Goal: Transaction & Acquisition: Download file/media

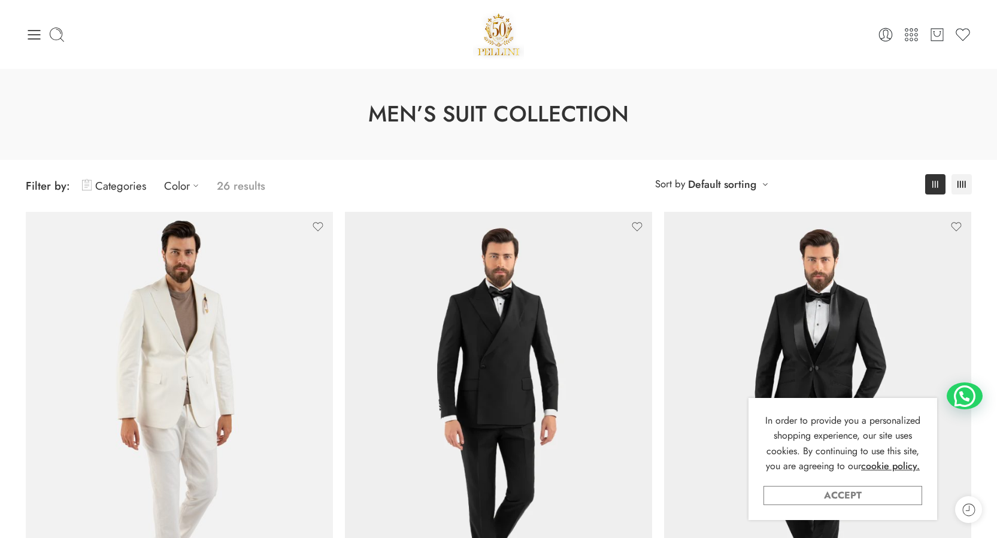
click at [860, 495] on link "Accept" at bounding box center [842, 495] width 159 height 19
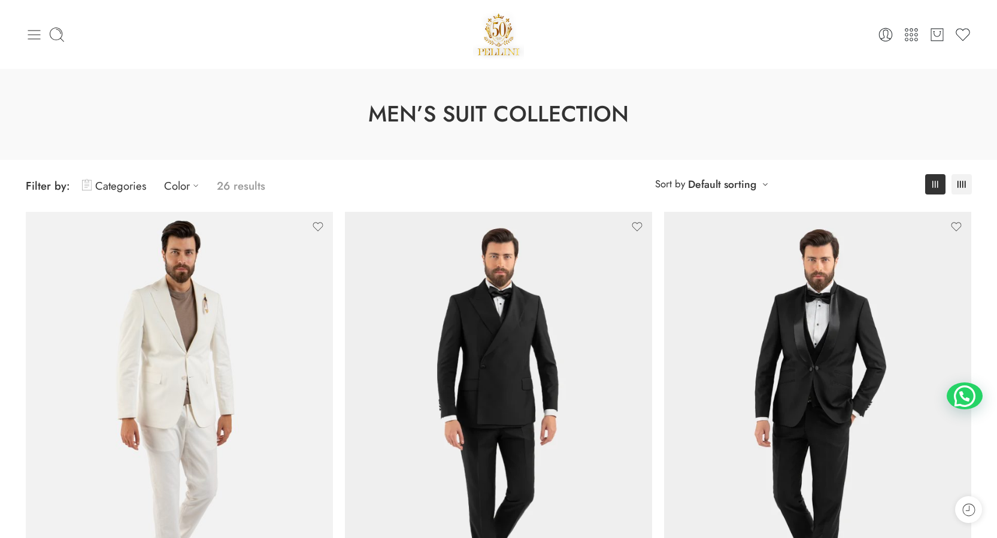
click at [29, 35] on icon at bounding box center [34, 35] width 13 height 10
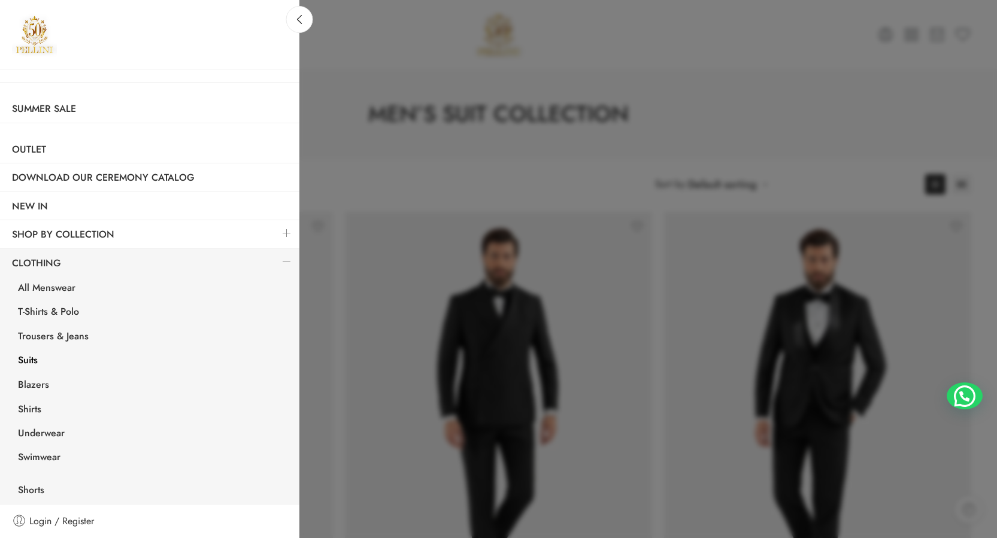
click at [31, 360] on link "Suits" at bounding box center [152, 362] width 293 height 25
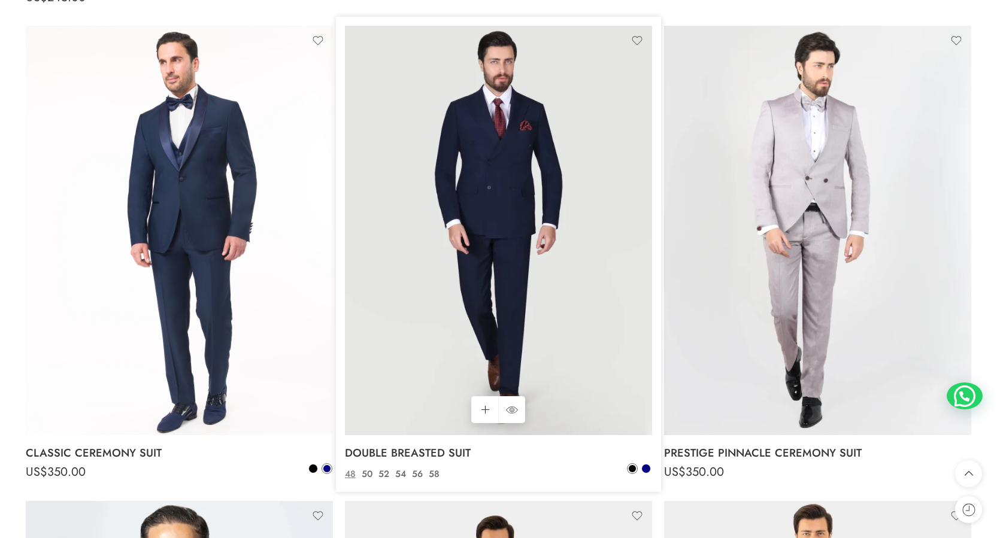
scroll to position [3053, 0]
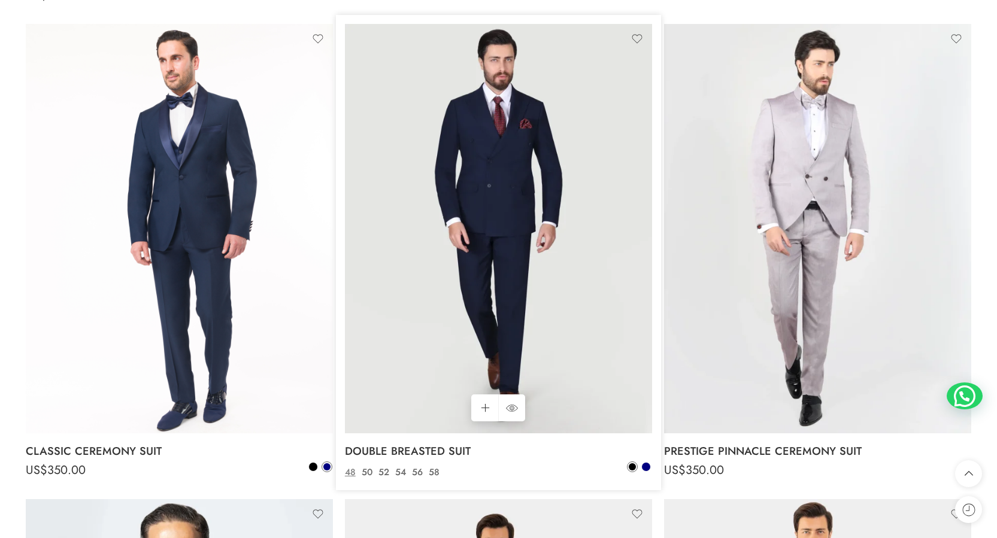
click at [490, 178] on img at bounding box center [498, 229] width 307 height 410
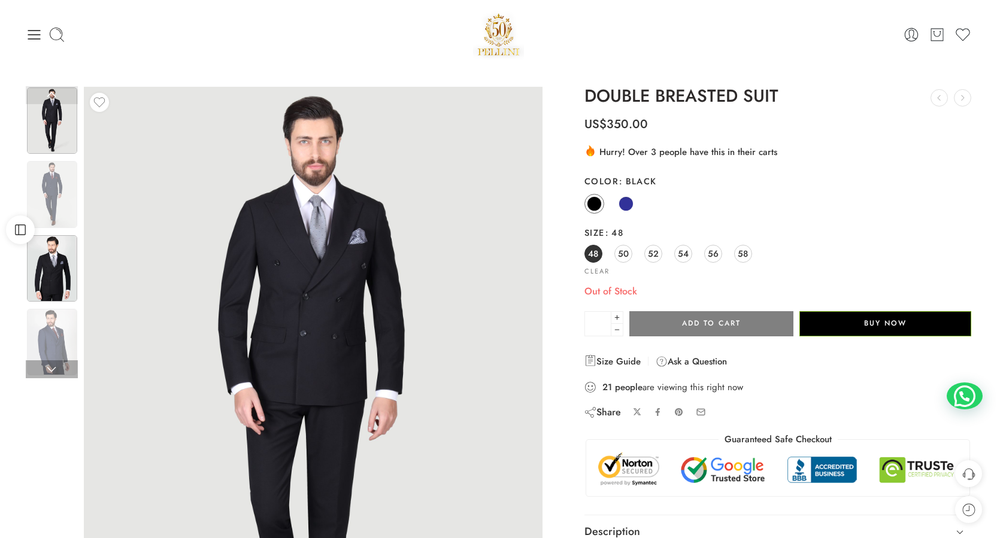
click at [54, 260] on img at bounding box center [52, 268] width 50 height 66
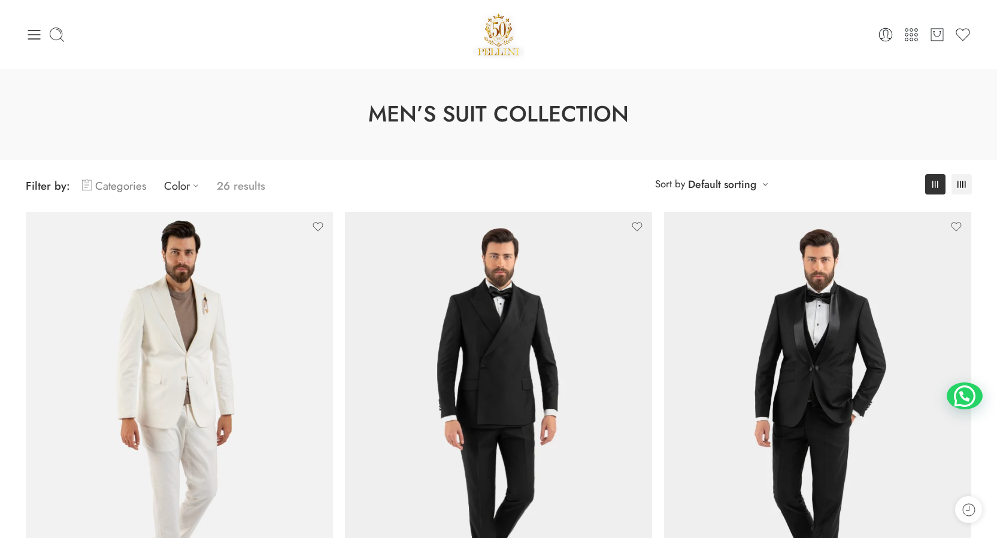
click at [107, 187] on link "Categories" at bounding box center [114, 186] width 64 height 28
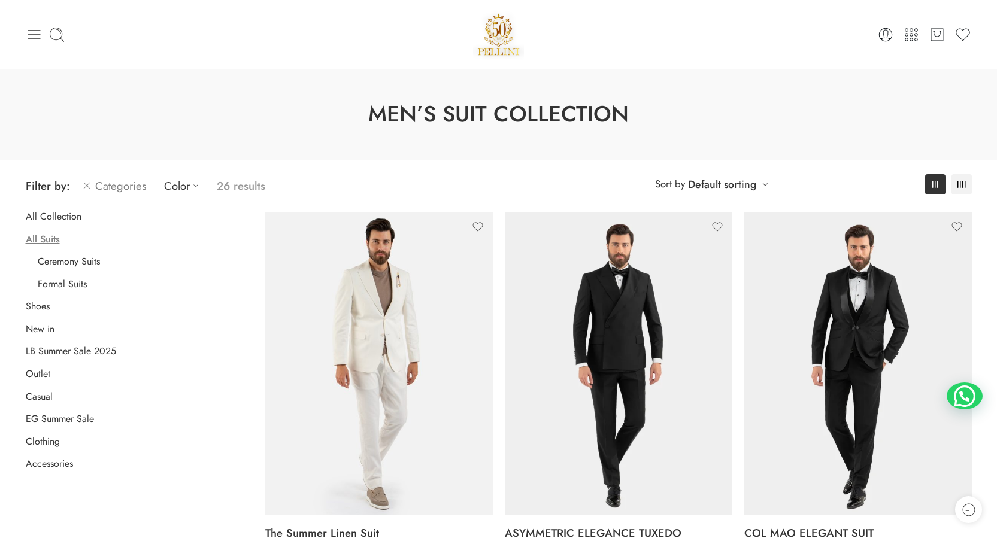
click at [74, 262] on link "Ceremony Suits" at bounding box center [69, 262] width 62 height 12
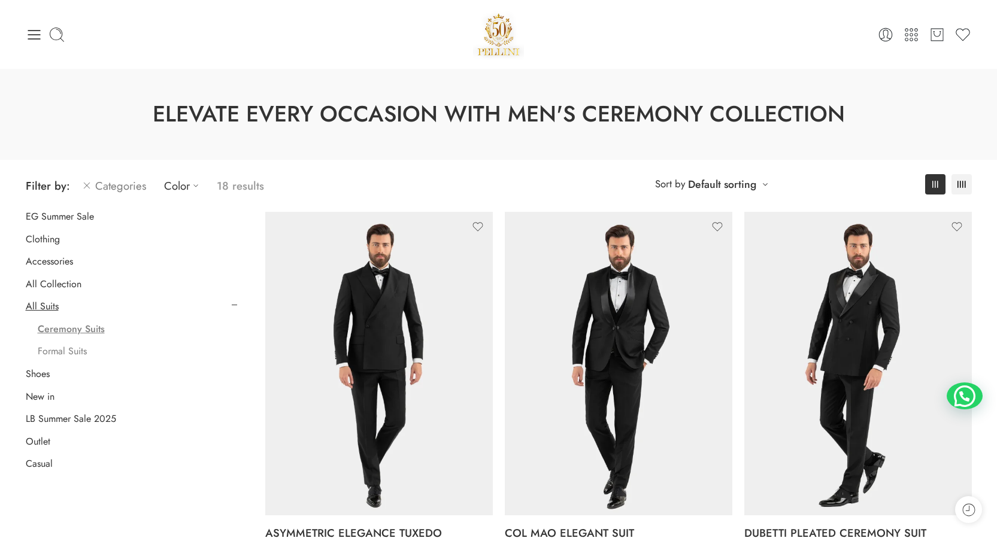
click at [78, 353] on link "Formal Suits" at bounding box center [62, 351] width 49 height 12
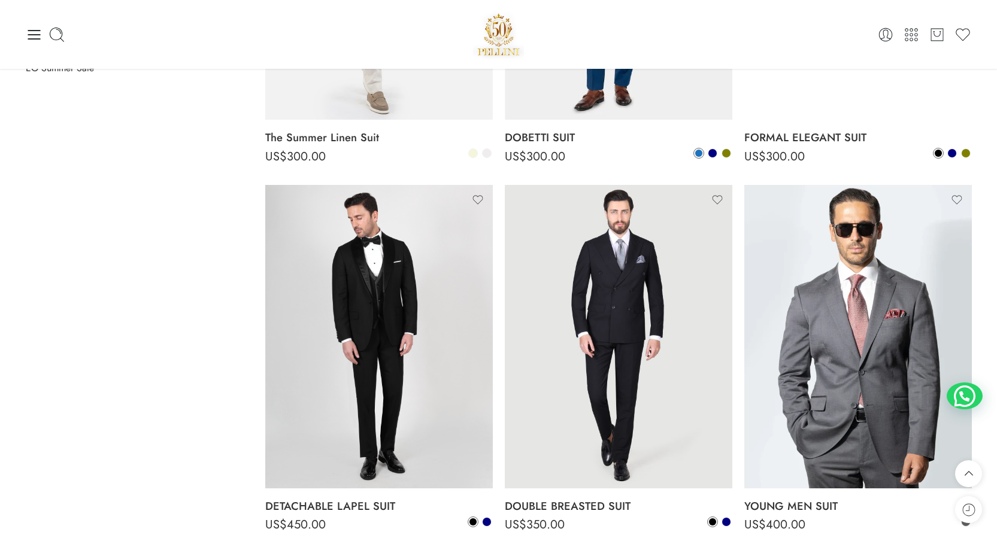
scroll to position [393, 0]
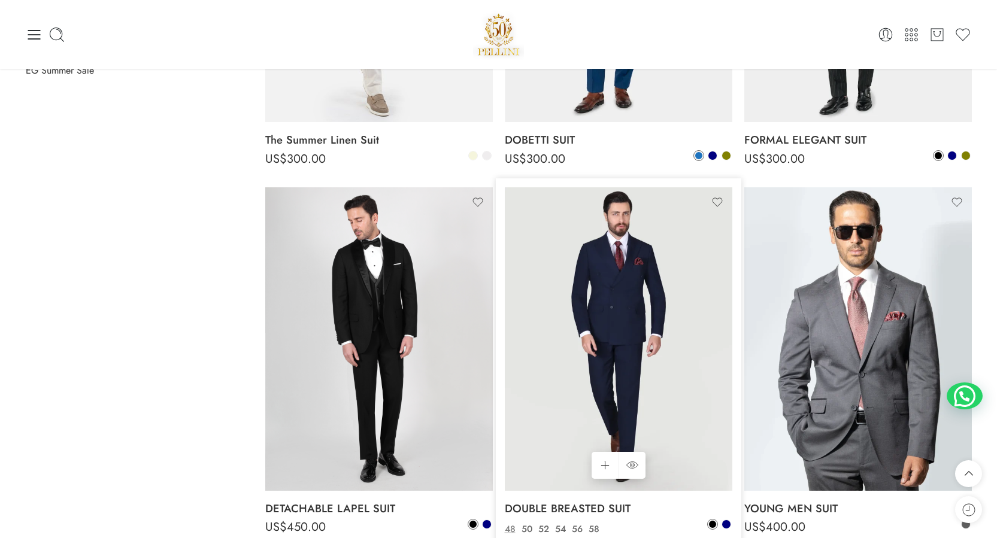
click at [620, 330] on img at bounding box center [619, 339] width 228 height 304
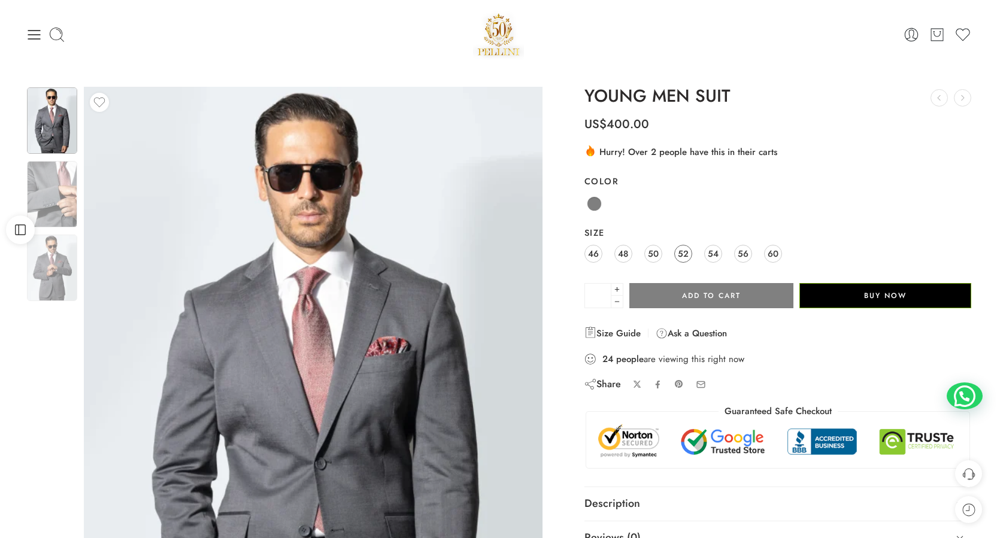
click at [682, 255] on span "52" at bounding box center [683, 253] width 11 height 16
click at [597, 207] on span at bounding box center [594, 203] width 15 height 15
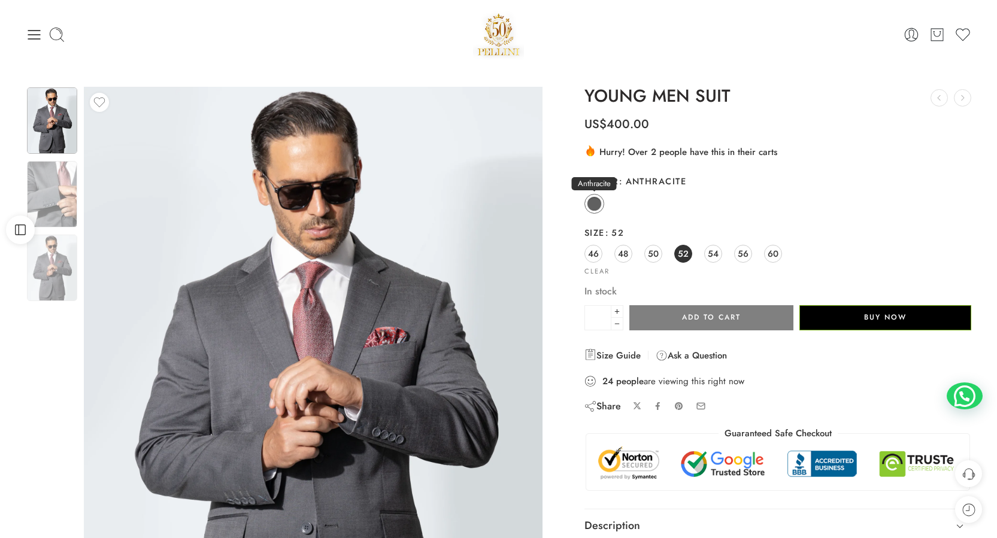
click at [589, 198] on span at bounding box center [594, 204] width 14 height 14
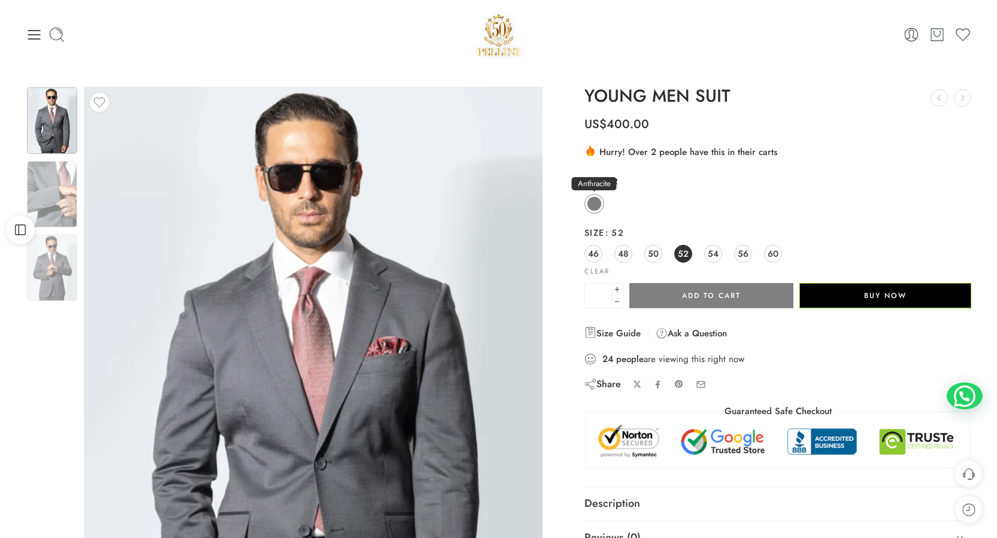
click at [596, 203] on span at bounding box center [594, 203] width 15 height 15
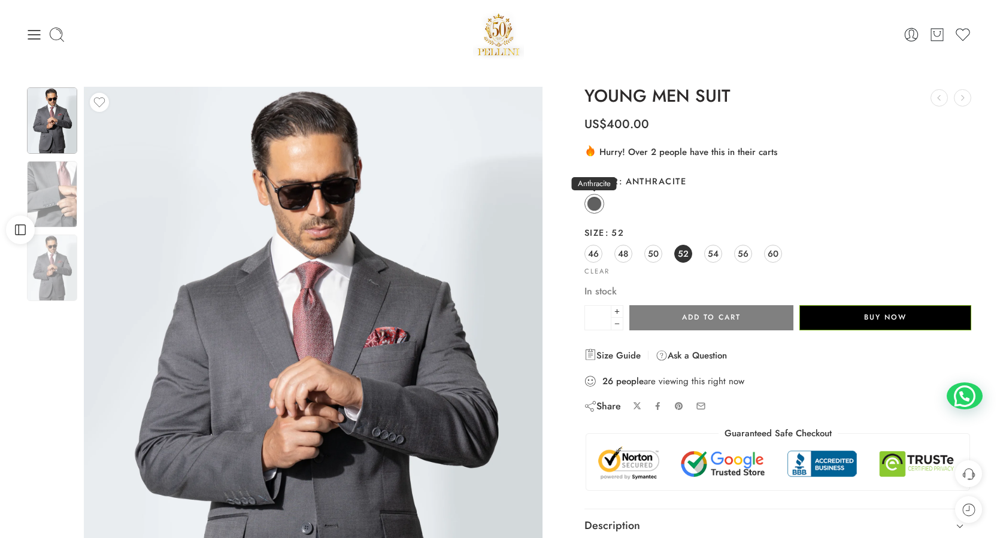
click at [596, 203] on span at bounding box center [594, 203] width 15 height 15
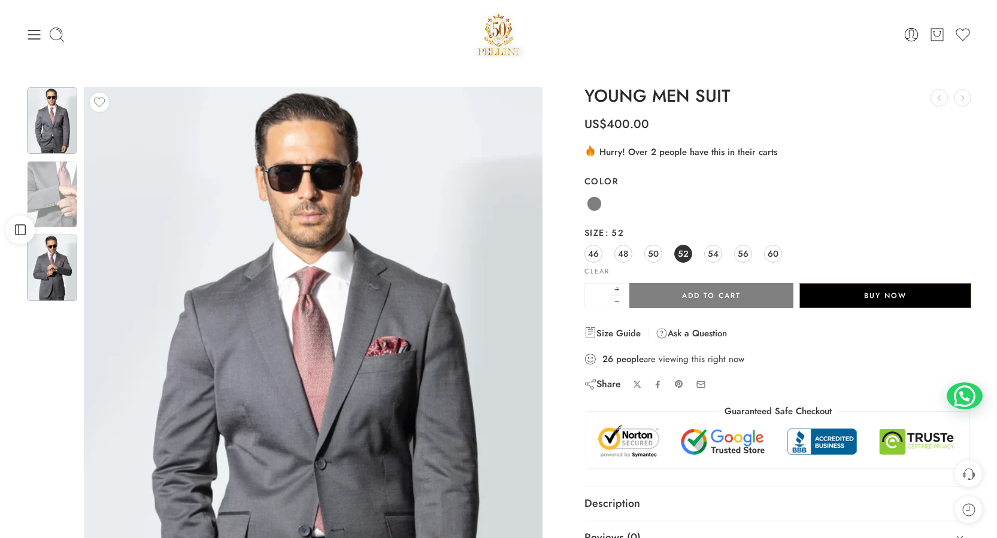
click at [47, 284] on img at bounding box center [52, 268] width 50 height 66
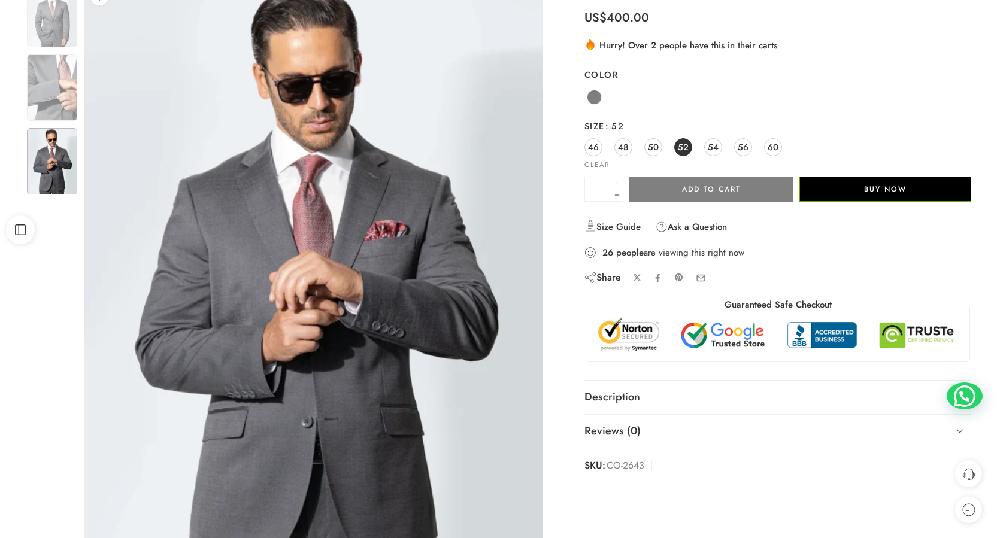
scroll to position [120, 0]
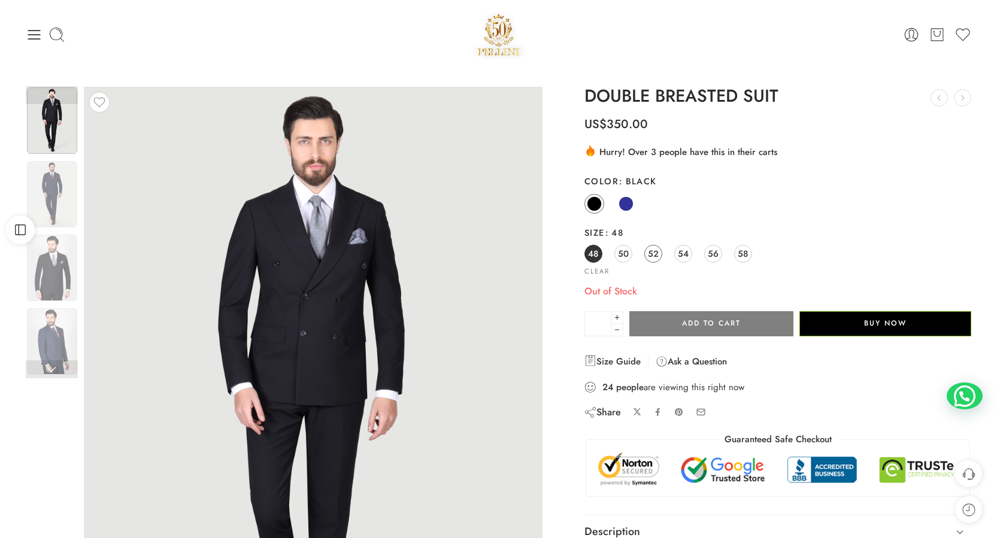
click at [651, 254] on span "52" at bounding box center [653, 253] width 11 height 16
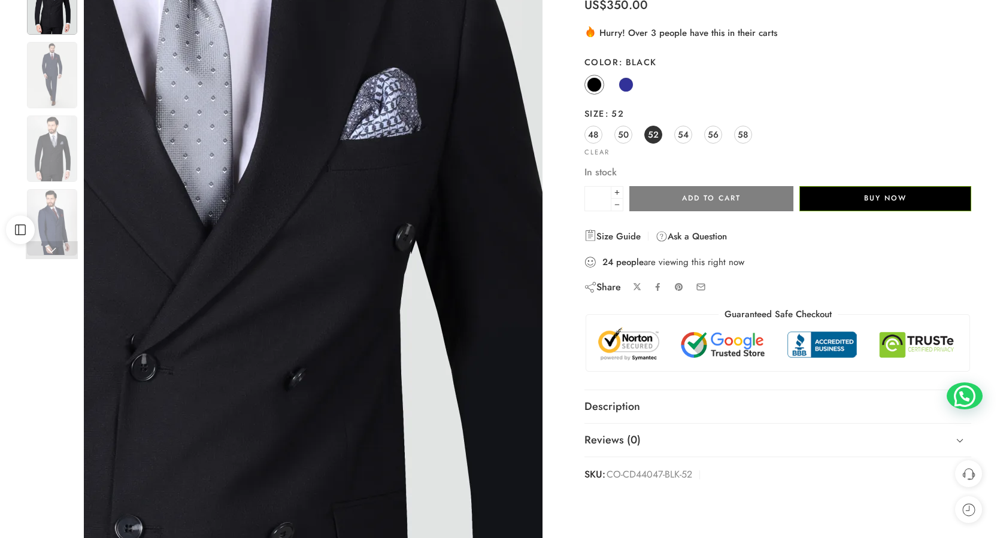
scroll to position [120, 0]
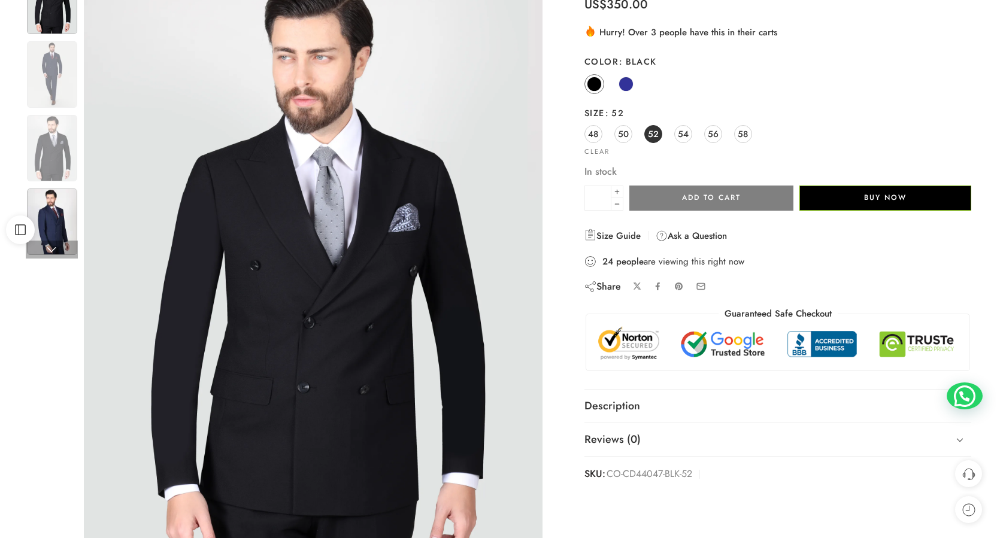
click at [53, 225] on img at bounding box center [52, 222] width 50 height 66
click at [50, 225] on img at bounding box center [52, 222] width 50 height 66
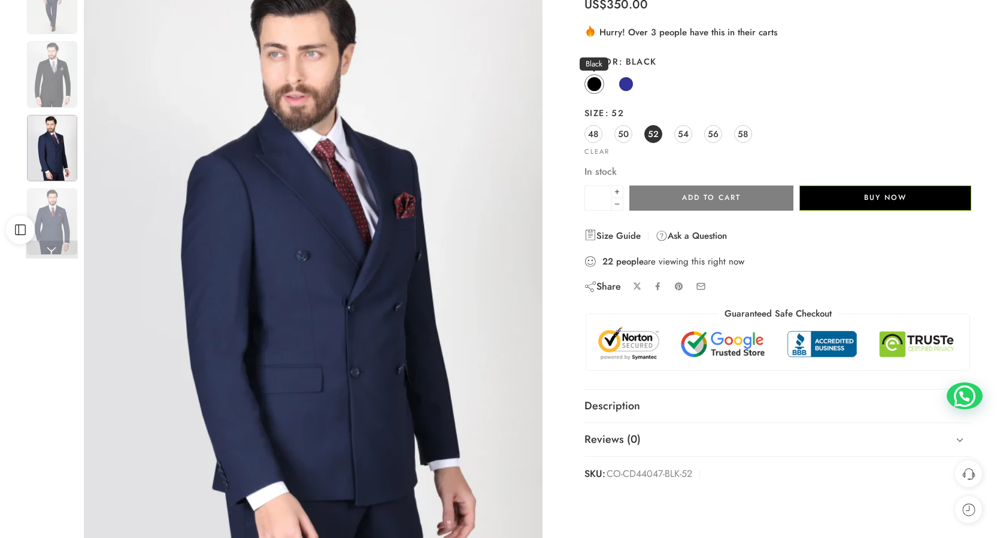
click at [594, 87] on span at bounding box center [594, 84] width 15 height 15
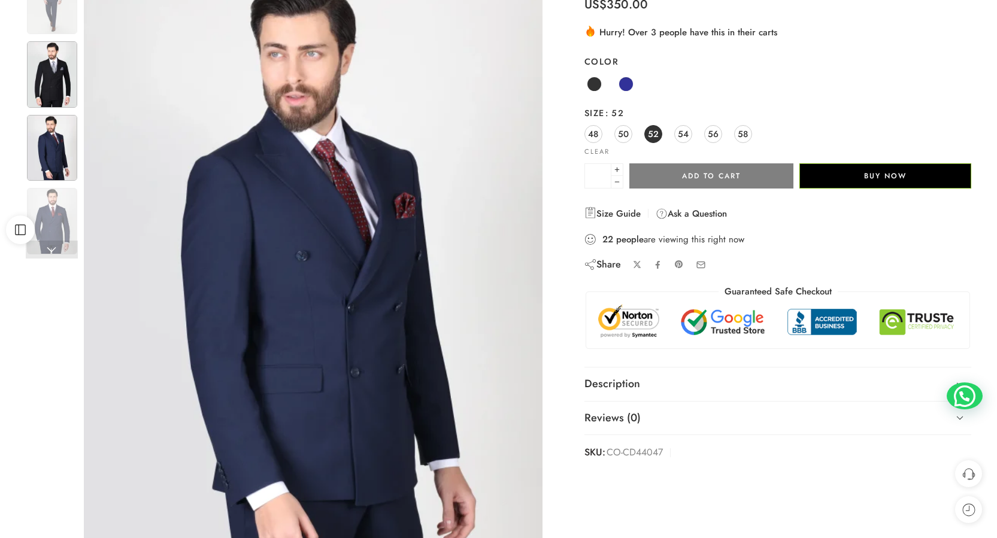
click at [46, 80] on img at bounding box center [52, 74] width 50 height 66
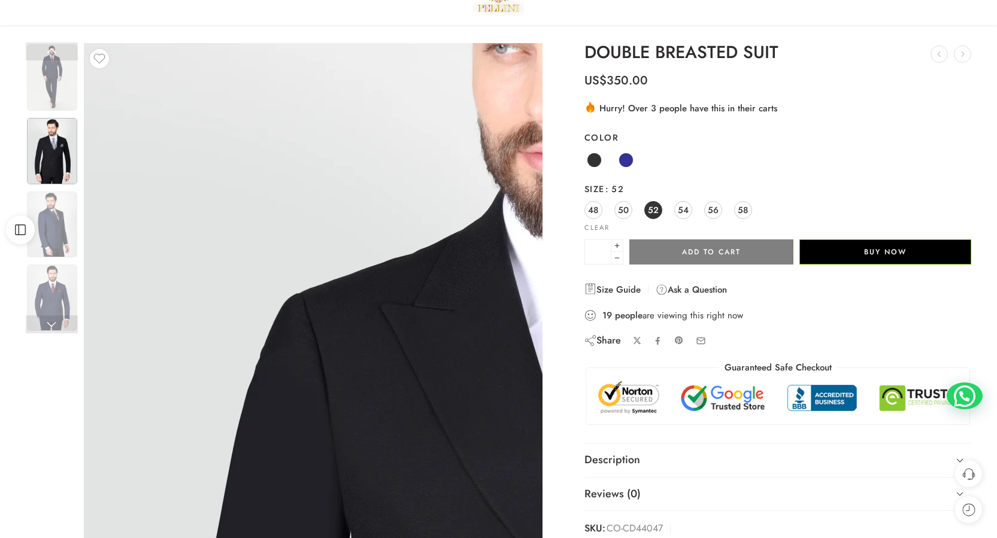
scroll to position [0, 0]
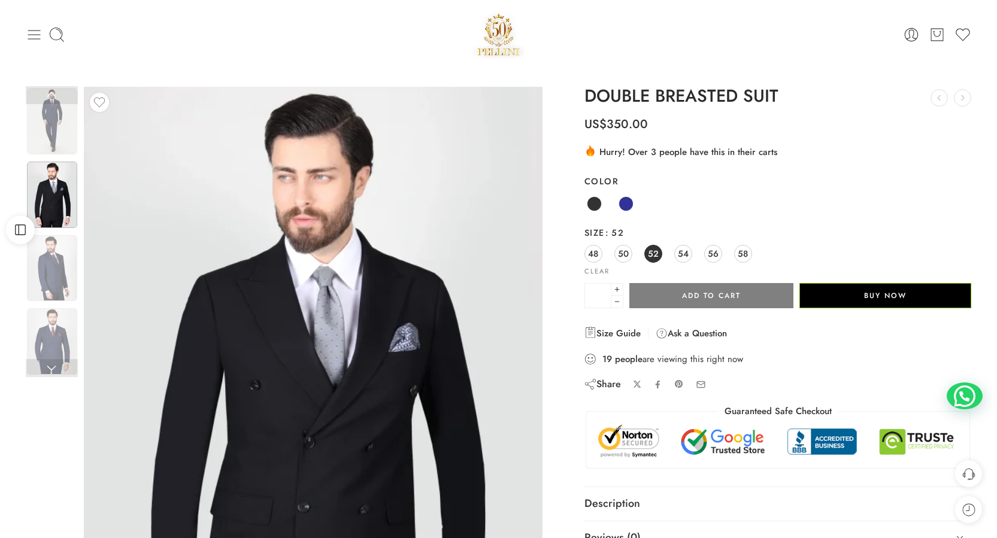
click at [34, 40] on icon at bounding box center [34, 34] width 17 height 17
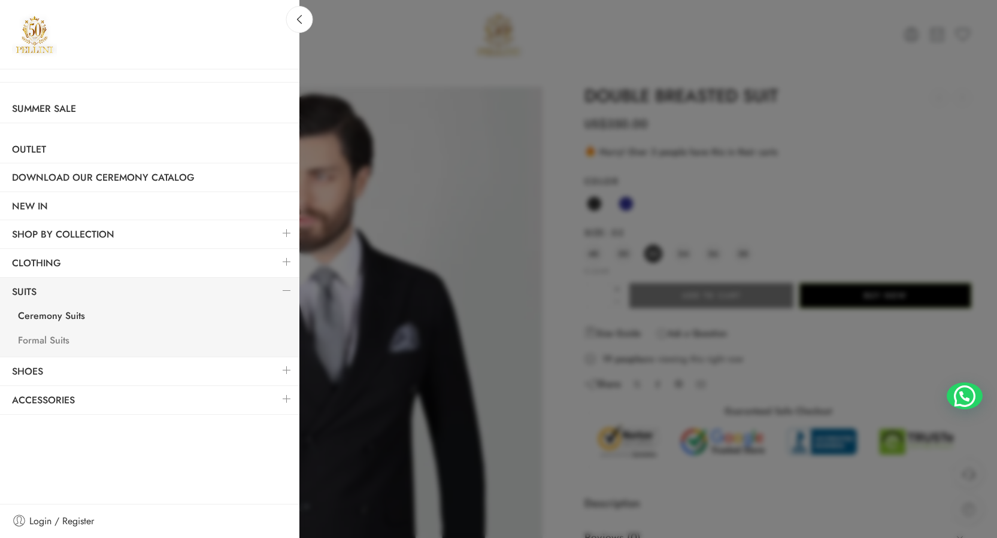
click at [51, 339] on link "Formal Suits" at bounding box center [152, 342] width 293 height 25
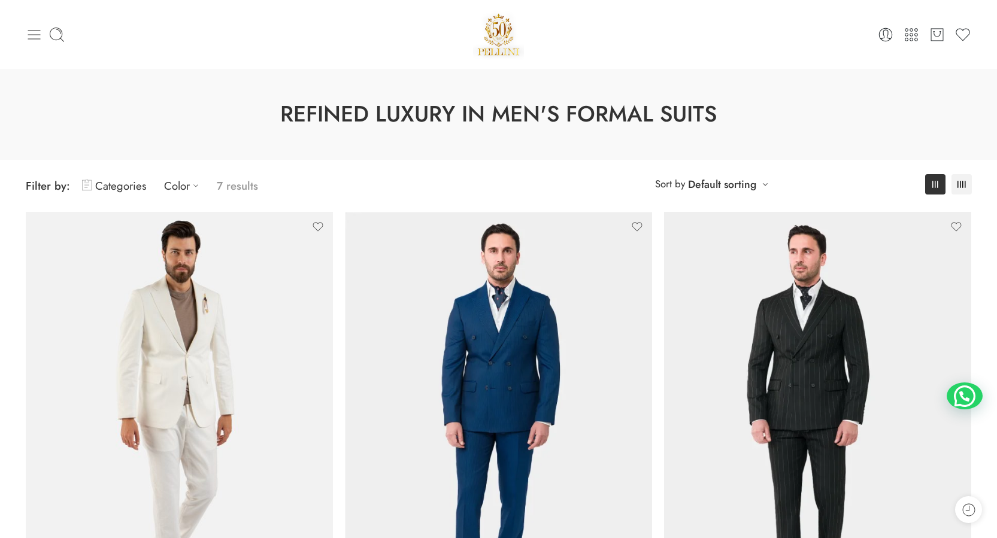
click at [35, 36] on icon at bounding box center [34, 34] width 17 height 17
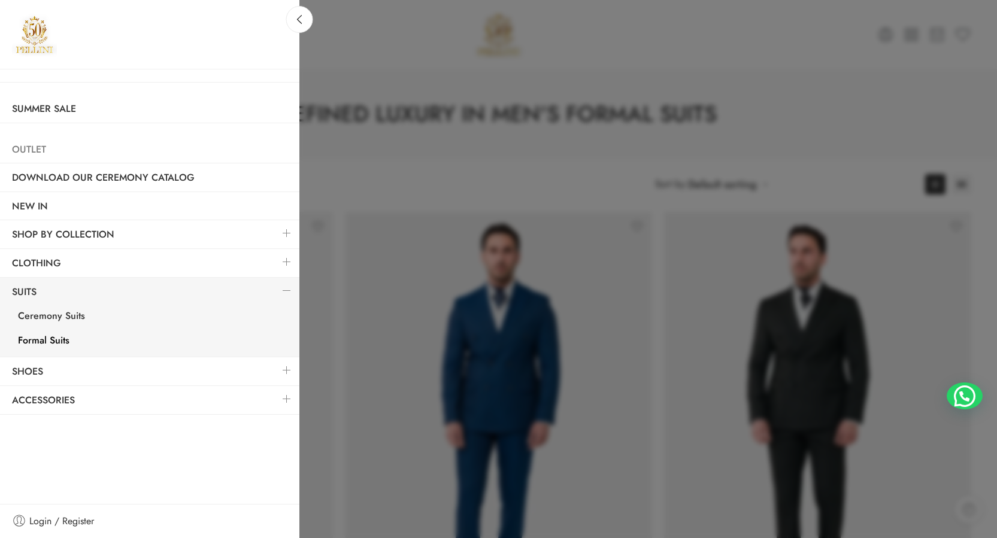
click at [30, 150] on link "Outlet" at bounding box center [149, 150] width 299 height 28
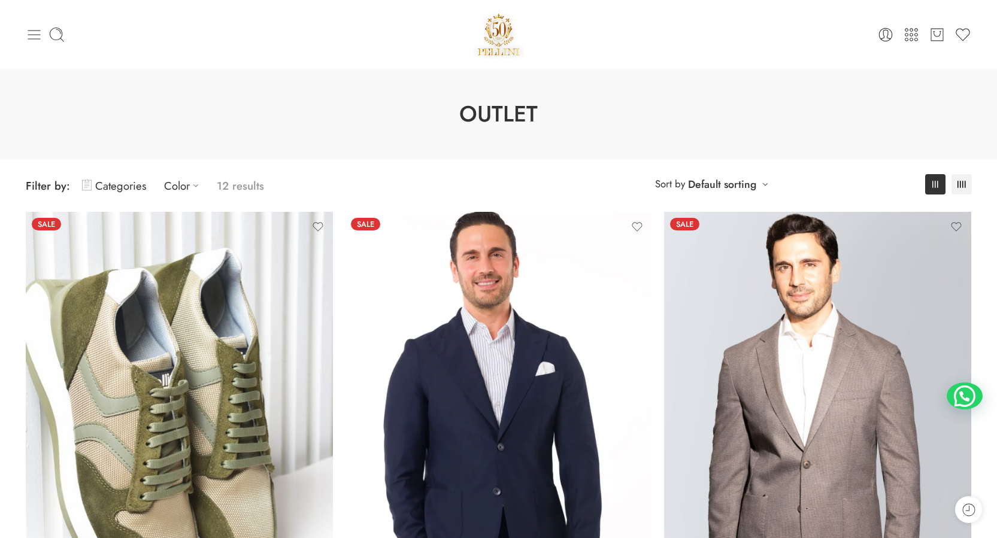
click at [32, 32] on icon at bounding box center [34, 34] width 17 height 17
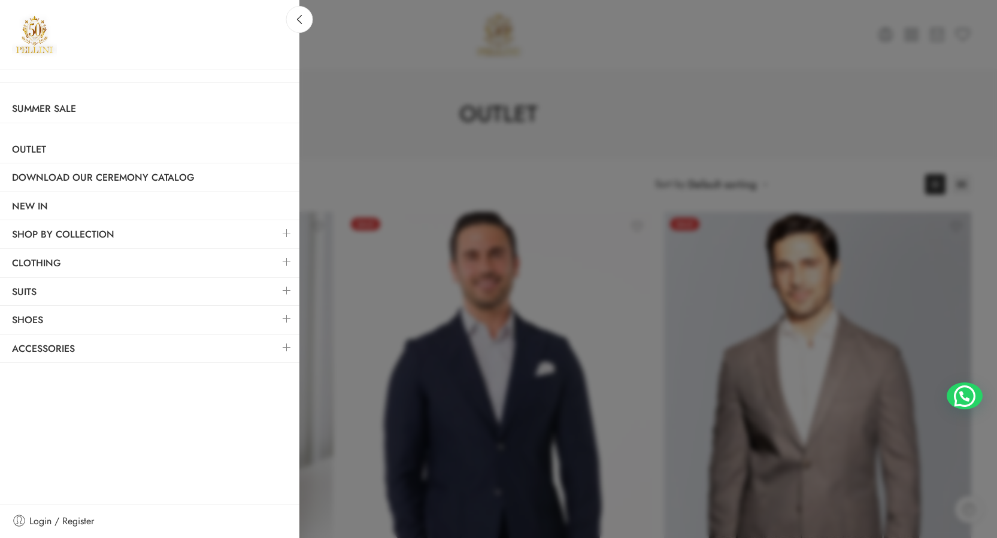
click at [284, 263] on link at bounding box center [286, 262] width 25 height 26
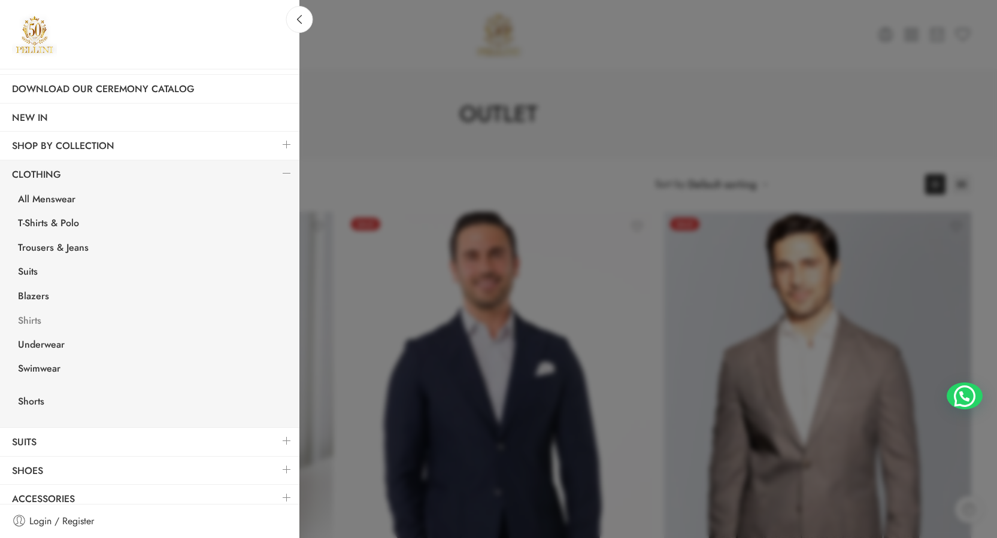
scroll to position [98, 0]
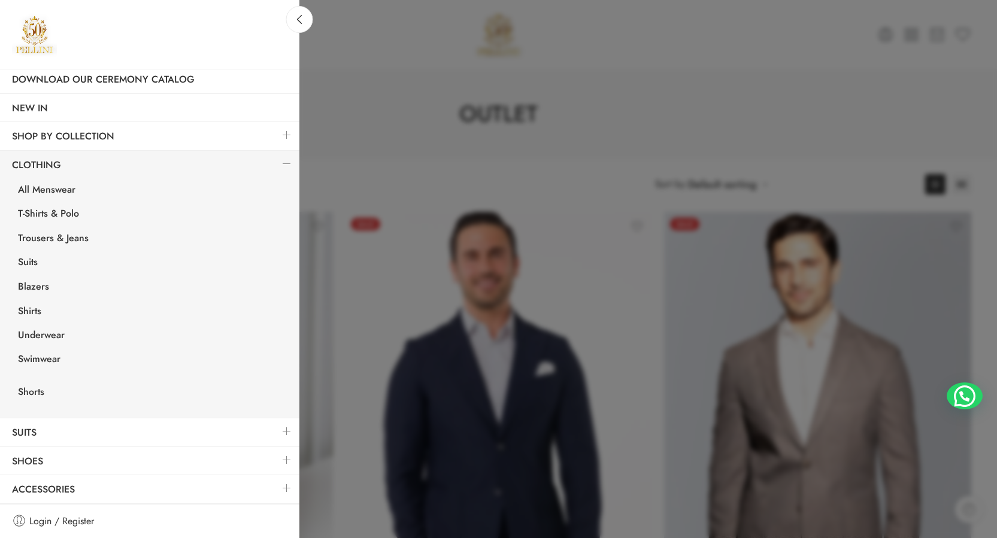
click at [277, 162] on link at bounding box center [286, 164] width 25 height 26
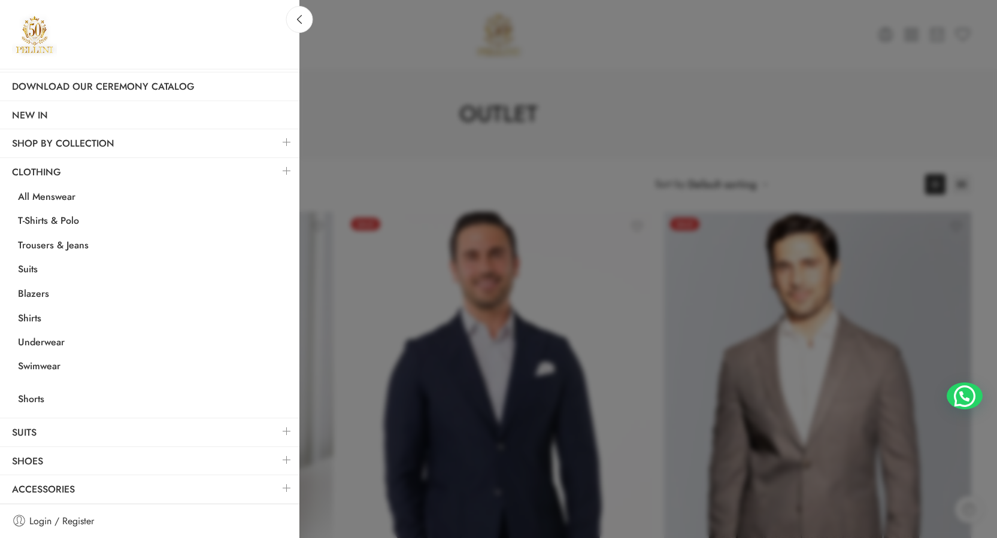
scroll to position [0, 0]
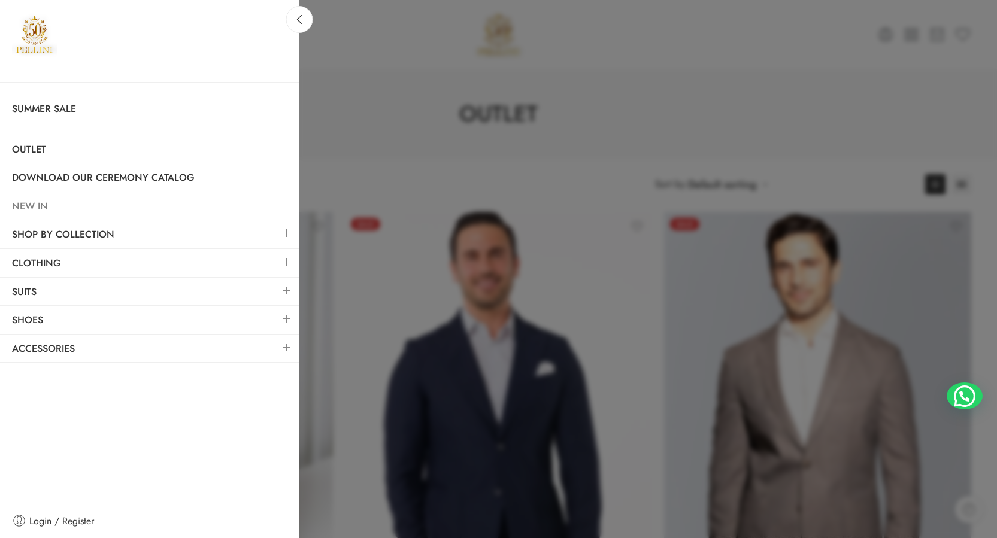
click at [38, 208] on link "NEW IN" at bounding box center [149, 207] width 299 height 28
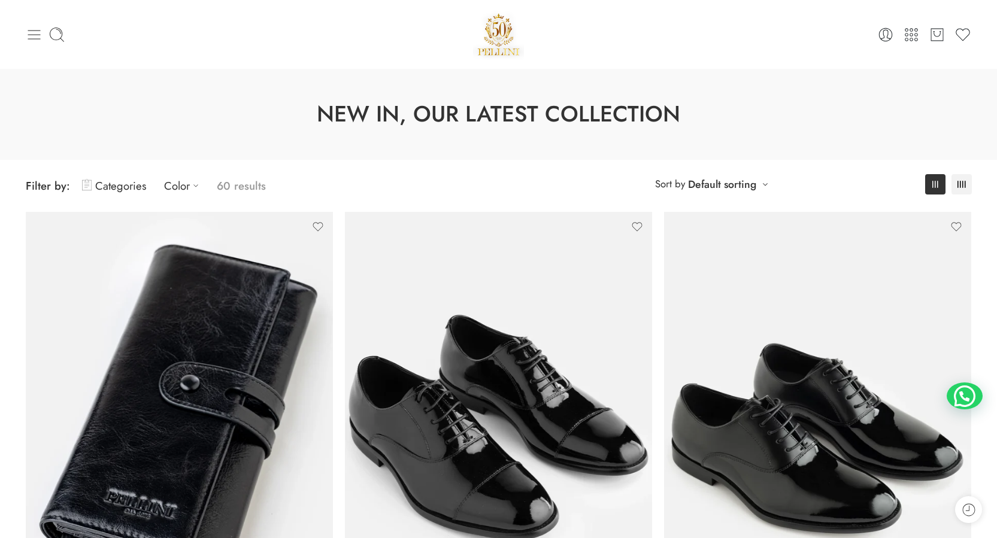
click at [35, 37] on icon at bounding box center [34, 34] width 17 height 17
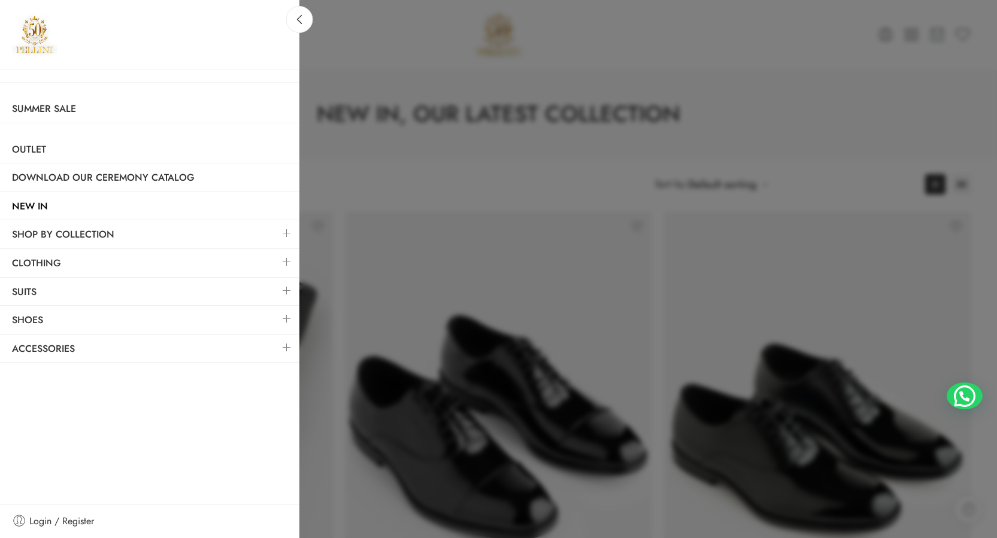
click at [284, 292] on link at bounding box center [286, 291] width 25 height 26
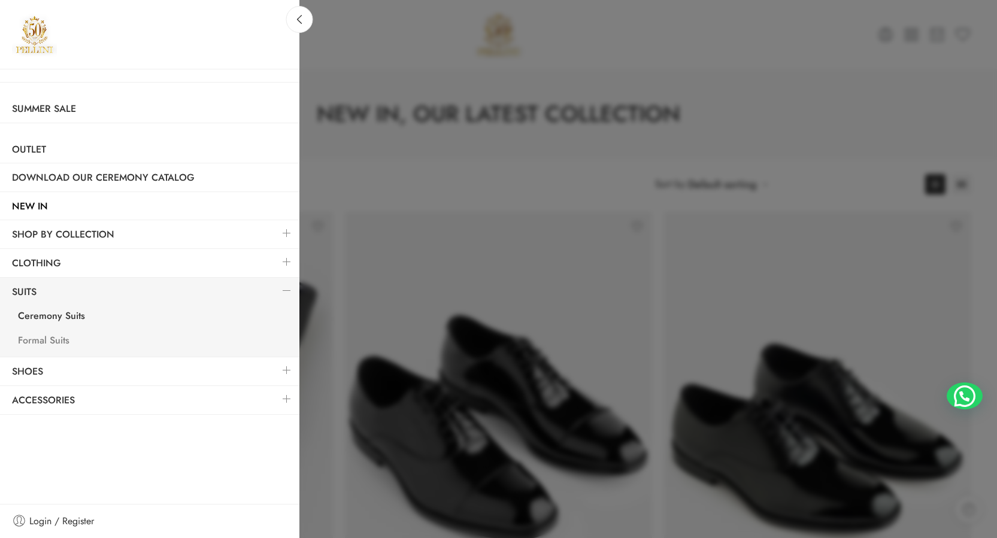
click at [45, 340] on link "Formal Suits" at bounding box center [152, 342] width 293 height 25
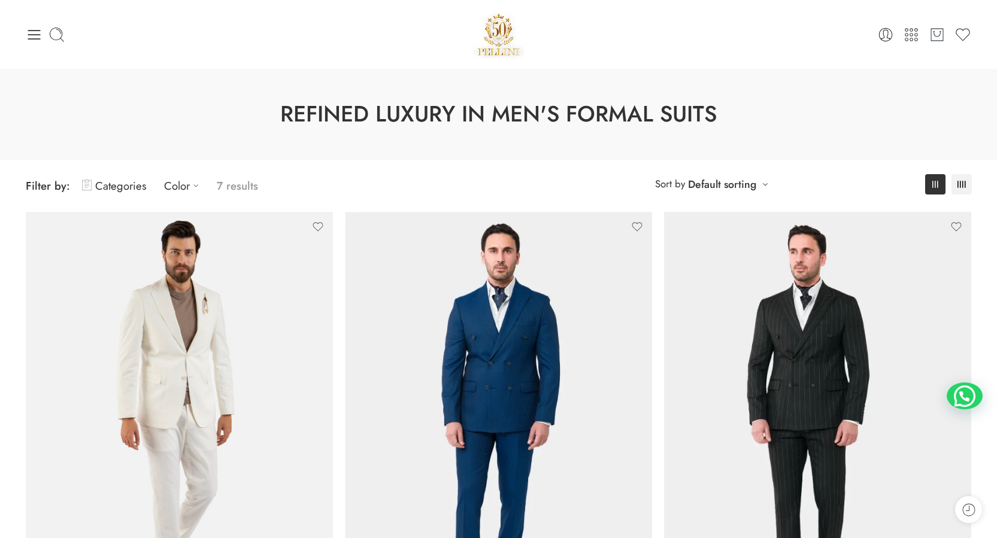
click at [30, 34] on icon at bounding box center [34, 34] width 17 height 17
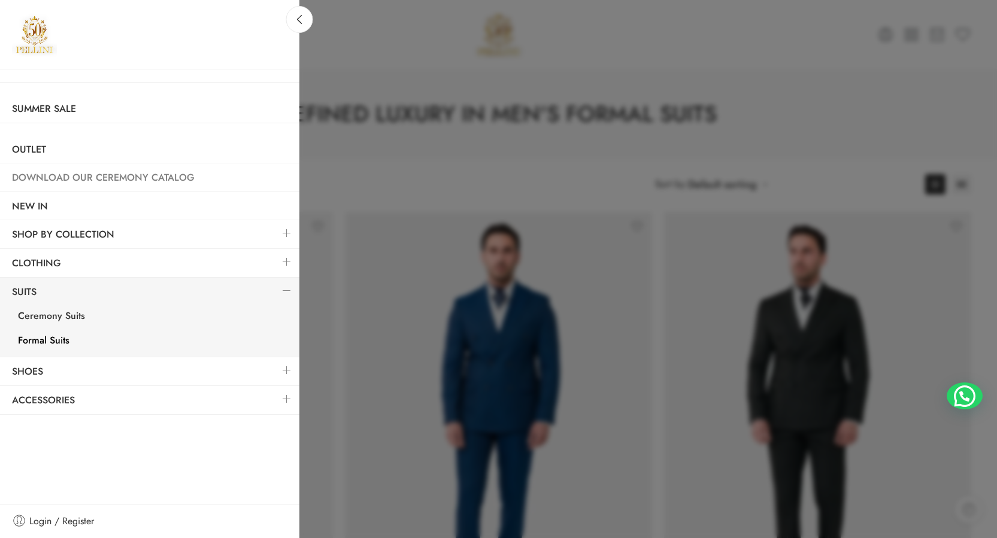
click at [140, 177] on link "Download Our Ceremony Catalog" at bounding box center [149, 178] width 299 height 28
click at [66, 316] on link "Ceremony Suits" at bounding box center [152, 317] width 293 height 25
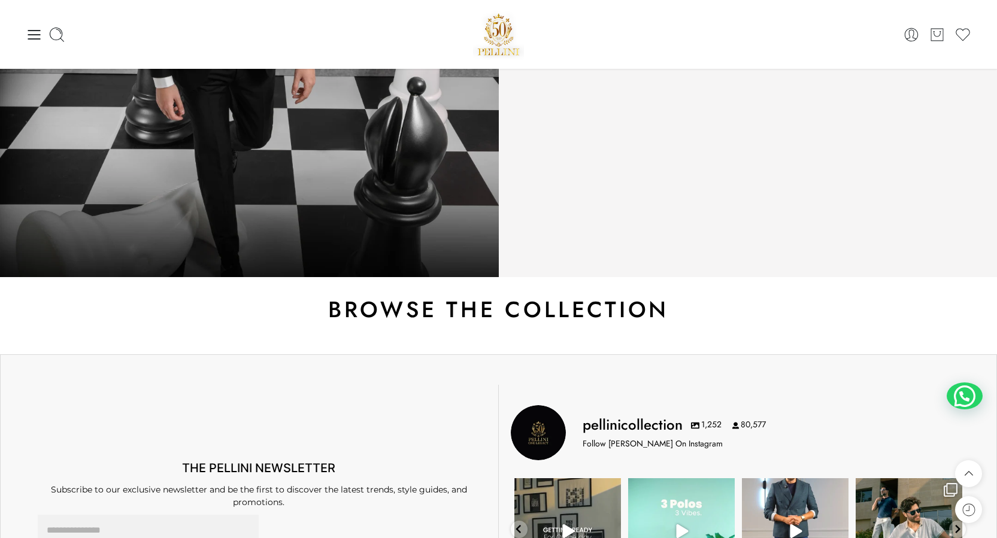
scroll to position [180, 0]
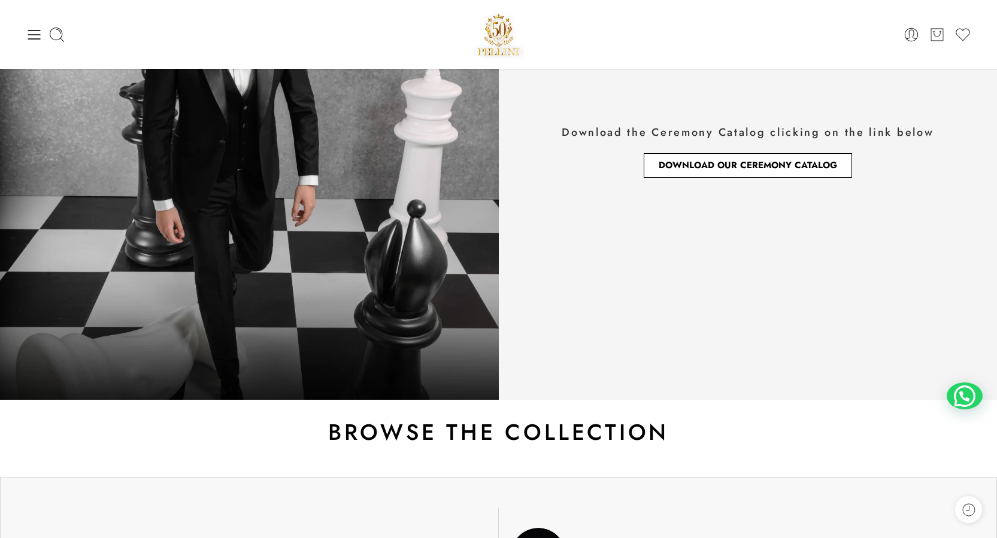
click at [748, 165] on span "Download Our Ceremony Catalog" at bounding box center [748, 165] width 178 height 9
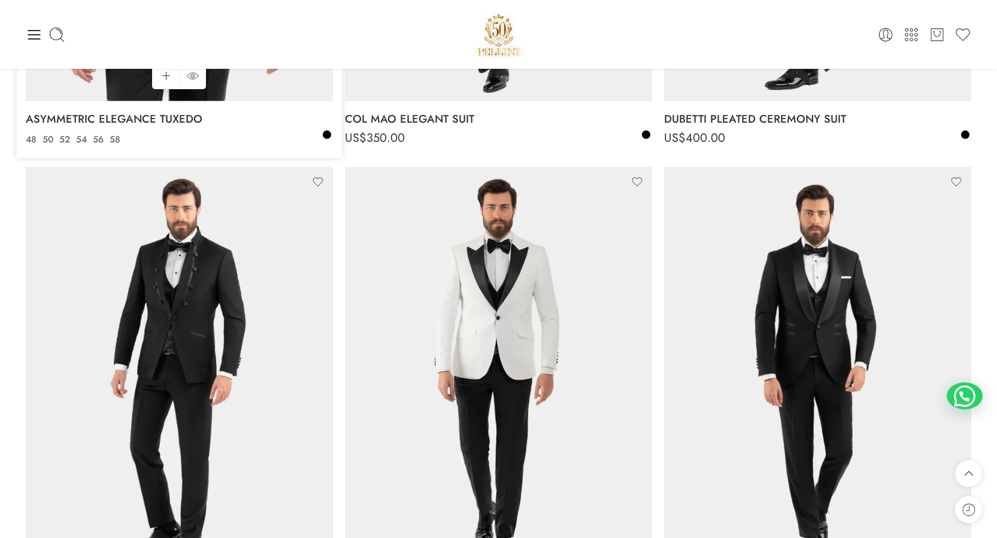
scroll to position [359, 0]
